Goal: Task Accomplishment & Management: Complete application form

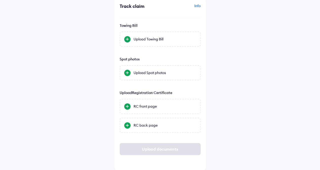
scroll to position [0, 0]
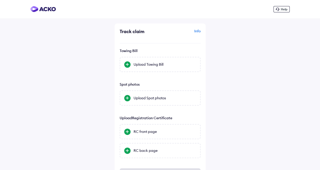
click at [233, 55] on div "Help Track claim Info Towing Bill Upload Towing Bill Spot photos Upload Spot ph…" at bounding box center [160, 98] width 320 height 196
click at [248, 70] on div "Help Track claim Info Towing Bill Upload Towing Bill Spot photos Upload Spot ph…" at bounding box center [160, 98] width 320 height 196
click at [151, 100] on div "Upload Spot photos" at bounding box center [165, 98] width 63 height 5
click at [0, 0] on input "Upload Spot photos" at bounding box center [0, 0] width 0 height 0
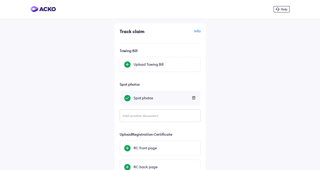
click at [127, 116] on div "Add another document" at bounding box center [160, 116] width 81 height 13
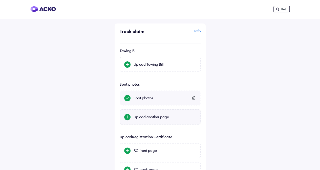
click at [125, 117] on div at bounding box center [127, 117] width 6 height 6
click at [0, 0] on input "Upload another page" at bounding box center [0, 0] width 0 height 0
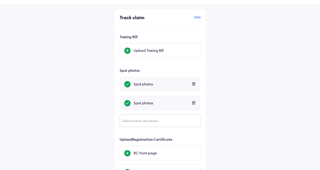
scroll to position [26, 0]
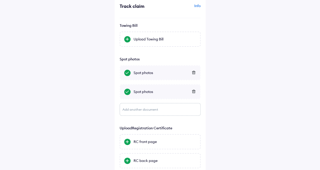
click at [132, 110] on div "Add another document" at bounding box center [160, 109] width 81 height 13
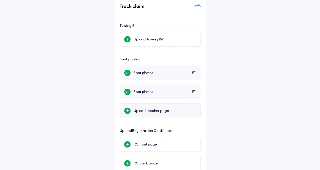
click at [129, 111] on div at bounding box center [127, 111] width 6 height 6
click at [0, 0] on input "Upload another page" at bounding box center [0, 0] width 0 height 0
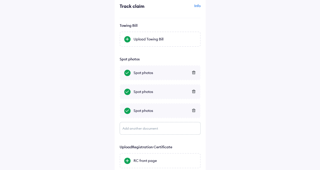
click at [129, 128] on div "Add another document" at bounding box center [160, 128] width 81 height 13
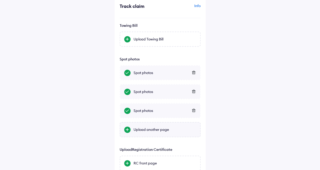
click at [129, 129] on div at bounding box center [127, 130] width 6 height 6
click at [0, 0] on input "Upload another page" at bounding box center [0, 0] width 0 height 0
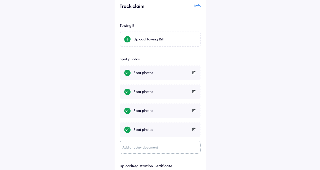
click at [130, 150] on div "Add another document" at bounding box center [160, 147] width 81 height 13
click at [128, 147] on div at bounding box center [127, 149] width 6 height 6
click at [0, 0] on input "Upload another page" at bounding box center [0, 0] width 0 height 0
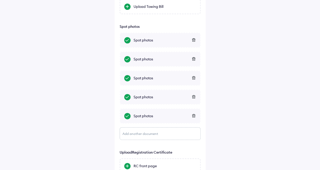
scroll to position [76, 0]
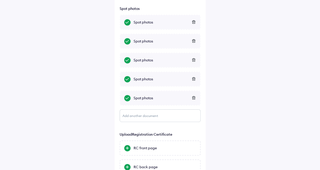
click at [137, 117] on div "Add another document" at bounding box center [160, 116] width 81 height 13
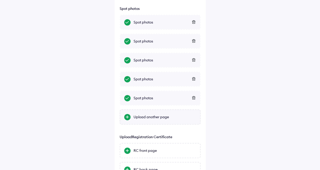
click at [126, 116] on div at bounding box center [127, 117] width 6 height 6
click at [0, 0] on input "Upload another page" at bounding box center [0, 0] width 0 height 0
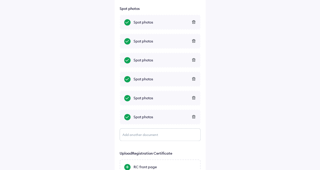
click at [127, 138] on div "Add another document" at bounding box center [160, 135] width 81 height 13
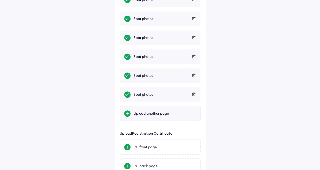
scroll to position [127, 0]
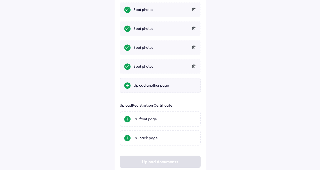
click at [127, 87] on div at bounding box center [127, 86] width 6 height 6
click at [0, 0] on input "Upload another page" at bounding box center [0, 0] width 0 height 0
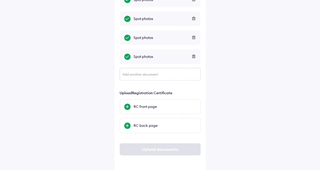
scroll to position [156, 0]
click at [137, 106] on div "RC front page" at bounding box center [165, 106] width 63 height 5
click at [0, 0] on input "RC front page" at bounding box center [0, 0] width 0 height 0
click at [129, 127] on div at bounding box center [127, 126] width 6 height 6
click at [0, 0] on input "RC back page" at bounding box center [0, 0] width 0 height 0
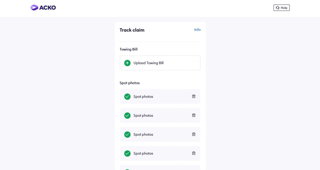
scroll to position [0, 0]
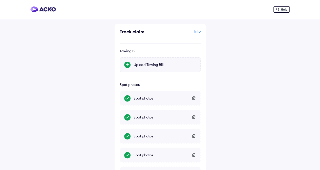
click at [154, 66] on div "Upload Towing Bill" at bounding box center [165, 64] width 63 height 5
click at [0, 0] on input "Upload Towing Bill" at bounding box center [0, 0] width 0 height 0
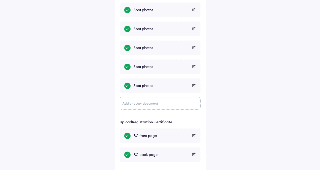
scroll to position [156, 0]
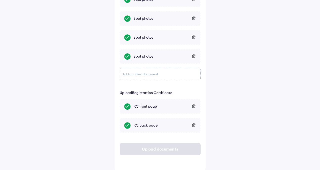
click at [166, 150] on div "Upload documents" at bounding box center [160, 149] width 81 height 12
click at [150, 149] on div "Upload documents" at bounding box center [160, 149] width 81 height 12
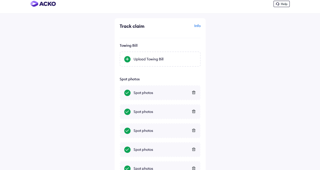
scroll to position [4, 0]
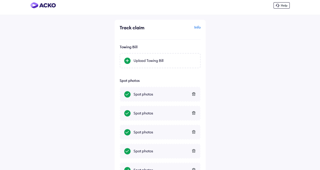
click at [196, 28] on div "Info" at bounding box center [181, 30] width 39 height 10
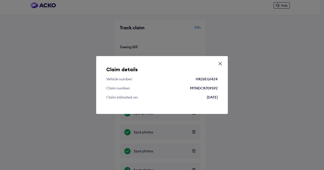
click at [220, 63] on icon at bounding box center [220, 63] width 5 height 5
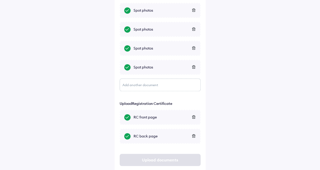
scroll to position [156, 0]
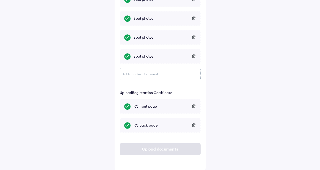
click at [194, 107] on icon at bounding box center [194, 107] width 4 height 4
drag, startPoint x: 195, startPoint y: 126, endPoint x: 196, endPoint y: 133, distance: 7.2
click at [195, 126] on icon at bounding box center [194, 126] width 4 height 4
click at [150, 106] on div "RC front page" at bounding box center [165, 106] width 63 height 5
click at [0, 0] on input "RC front page" at bounding box center [0, 0] width 0 height 0
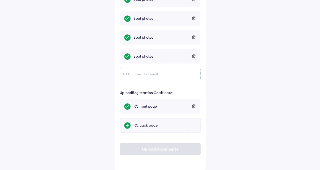
click at [146, 126] on div "RC back page" at bounding box center [165, 125] width 63 height 5
click at [0, 0] on input "RC back page" at bounding box center [0, 0] width 0 height 0
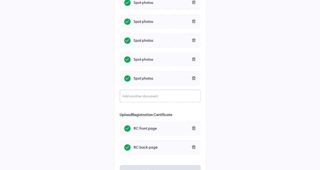
scroll to position [80, 0]
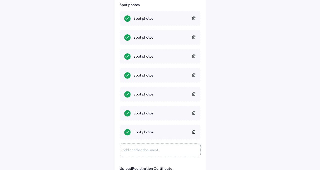
click at [138, 150] on div "Add another document" at bounding box center [160, 150] width 81 height 13
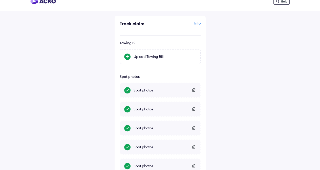
scroll to position [7, 0]
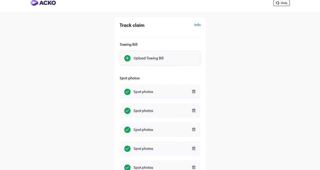
click at [140, 55] on div "Upload Towing Bill" at bounding box center [160, 58] width 81 height 15
click at [0, 0] on input "Upload Towing Bill" at bounding box center [0, 0] width 0 height 0
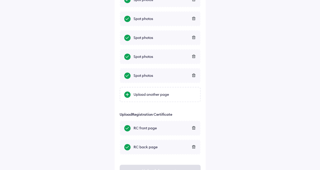
scroll to position [159, 0]
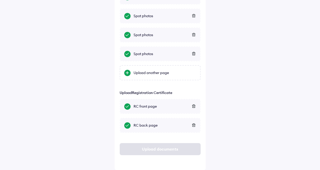
click at [152, 153] on div "Upload documents" at bounding box center [160, 149] width 81 height 12
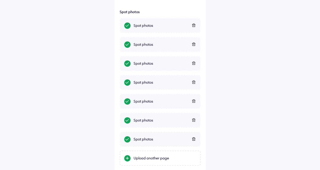
scroll to position [32, 0]
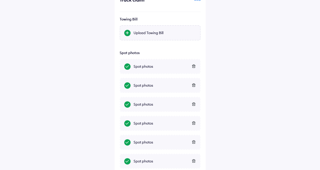
click at [127, 31] on div at bounding box center [127, 33] width 6 height 6
click at [0, 0] on input "Upload Towing Bill" at bounding box center [0, 0] width 0 height 0
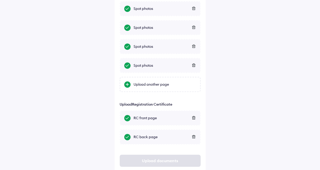
scroll to position [159, 0]
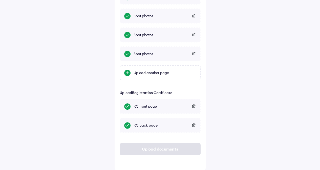
click at [166, 149] on div "Upload documents" at bounding box center [160, 149] width 81 height 12
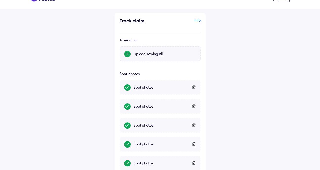
scroll to position [7, 0]
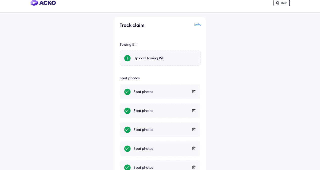
click at [149, 59] on div "Upload Towing Bill" at bounding box center [165, 58] width 63 height 5
click at [0, 0] on input "Upload Towing Bill" at bounding box center [0, 0] width 0 height 0
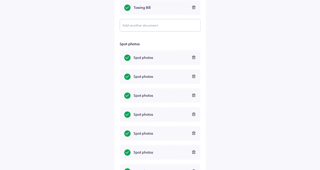
scroll to position [46, 0]
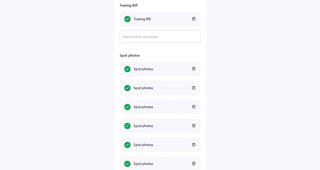
click at [165, 37] on div "Add another document" at bounding box center [160, 36] width 81 height 13
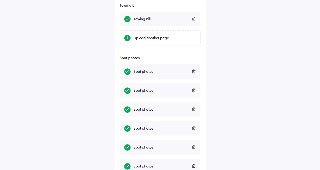
click at [228, 37] on div "Help Track claim Info Towing Bill Towing Bill Upload another page Spot photos S…" at bounding box center [160, 127] width 320 height 346
click at [195, 20] on icon at bounding box center [193, 18] width 3 height 3
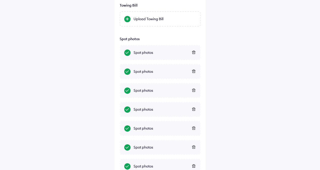
click at [255, 76] on div "Help Track claim Info Towing Bill Upload Towing Bill Spot photos Spot photos Sp…" at bounding box center [160, 117] width 320 height 327
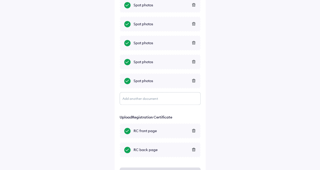
scroll to position [156, 0]
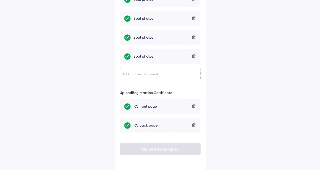
click at [238, 118] on div "Help Track claim Info Towing Bill Upload Towing Bill Spot photos Spot photos Sp…" at bounding box center [160, 7] width 320 height 327
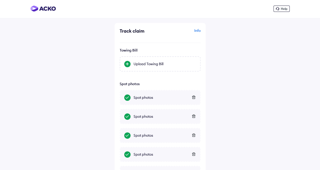
scroll to position [0, 0]
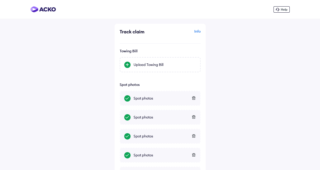
click at [240, 117] on div "Help Track claim Info Towing Bill Upload Towing Bill Spot photos Spot photos Sp…" at bounding box center [160, 163] width 320 height 327
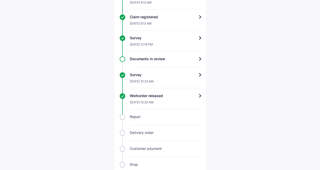
scroll to position [253, 0]
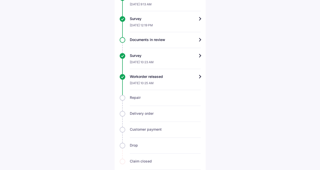
click at [123, 95] on div "Repair" at bounding box center [160, 100] width 81 height 11
drag, startPoint x: 131, startPoint y: 93, endPoint x: 138, endPoint y: 113, distance: 20.6
click at [131, 95] on div "Repair" at bounding box center [165, 97] width 71 height 5
drag, startPoint x: 138, startPoint y: 113, endPoint x: 145, endPoint y: 121, distance: 11.5
click at [138, 116] on div at bounding box center [165, 119] width 71 height 6
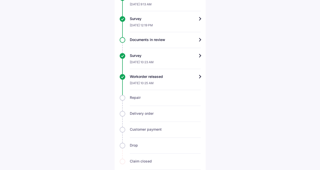
drag, startPoint x: 148, startPoint y: 126, endPoint x: 144, endPoint y: 142, distance: 16.0
click at [147, 132] on div at bounding box center [165, 135] width 71 height 6
click at [142, 148] on div at bounding box center [165, 151] width 71 height 6
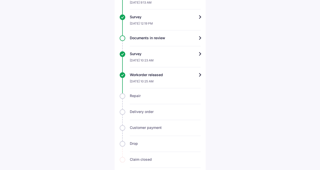
scroll to position [257, 0]
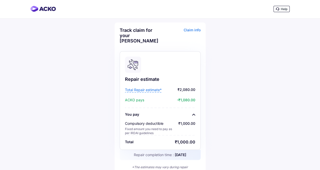
scroll to position [0, 0]
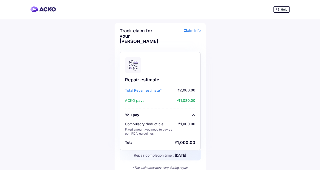
click at [282, 10] on span "Help" at bounding box center [284, 10] width 7 height 4
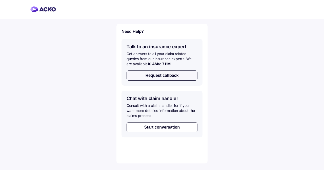
click at [164, 77] on button "Request callback" at bounding box center [162, 76] width 71 height 10
